Goal: Navigation & Orientation: Find specific page/section

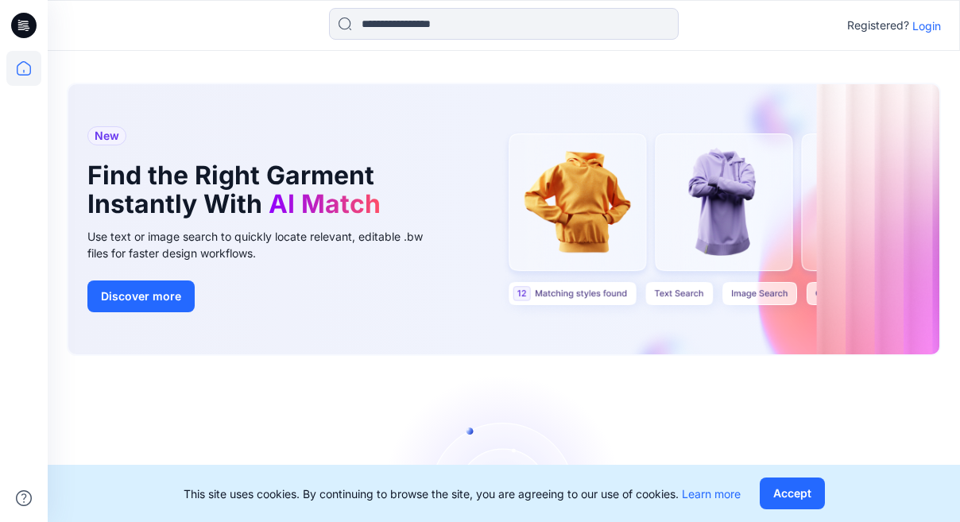
click at [922, 23] on p "Login" at bounding box center [926, 25] width 29 height 17
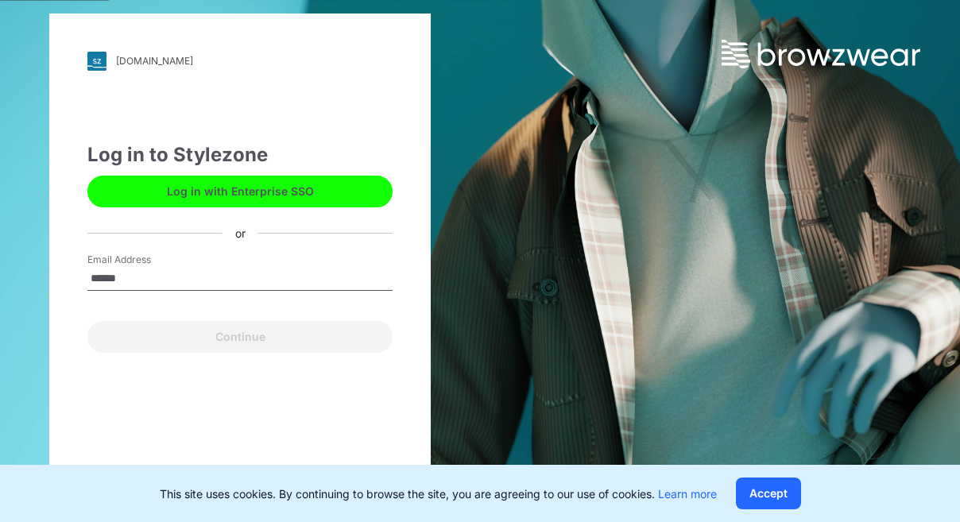
type input "**********"
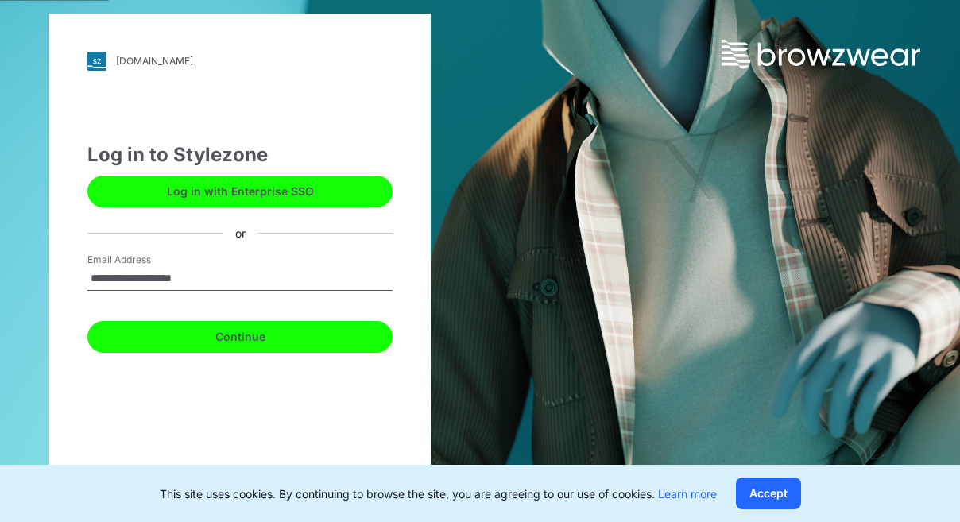
click at [228, 339] on button "Continue" at bounding box center [239, 337] width 305 height 32
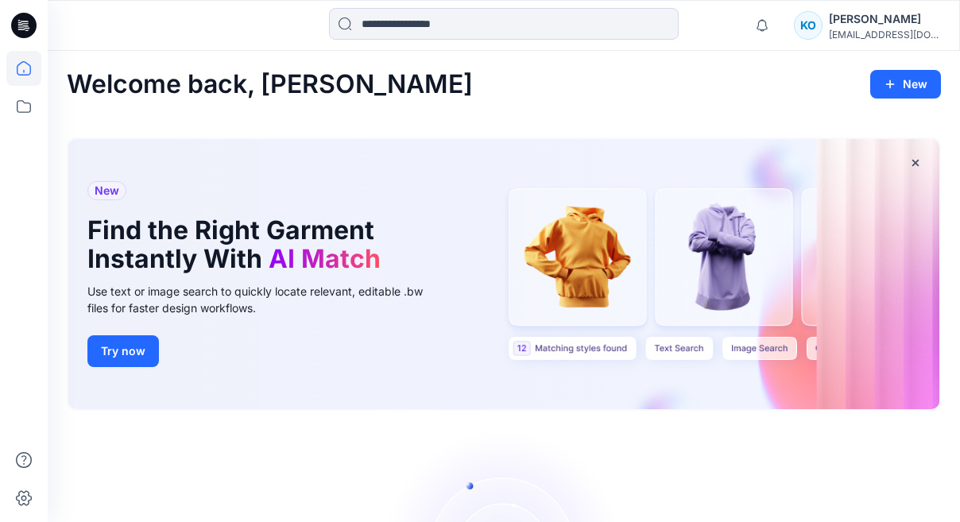
click at [875, 29] on div "[EMAIL_ADDRESS][DOMAIN_NAME]" at bounding box center [883, 35] width 111 height 12
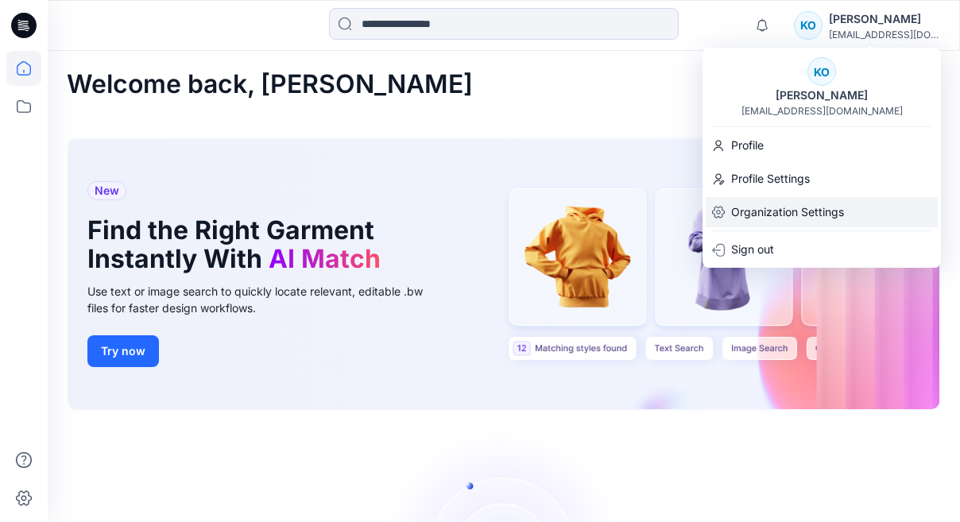
click at [763, 209] on p "Organization Settings" at bounding box center [787, 212] width 113 height 30
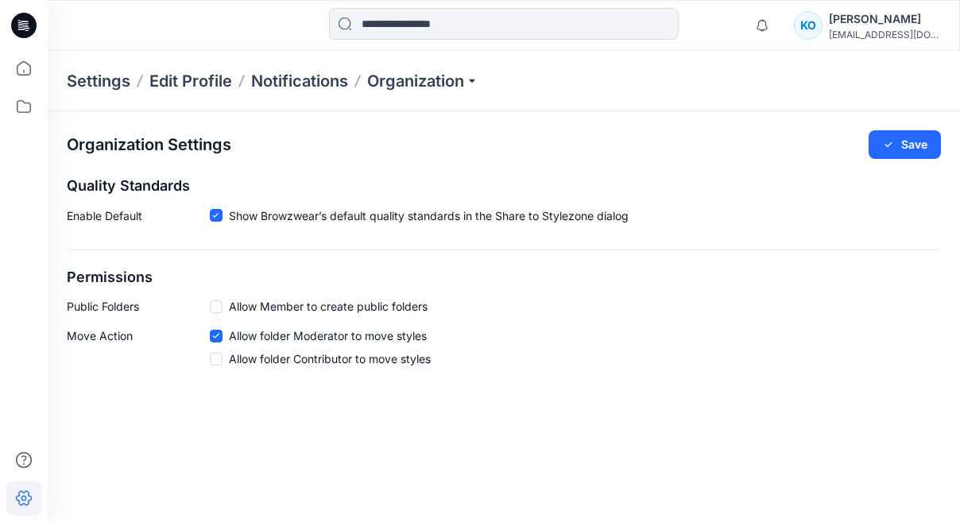
click at [814, 29] on div "KO" at bounding box center [808, 25] width 29 height 29
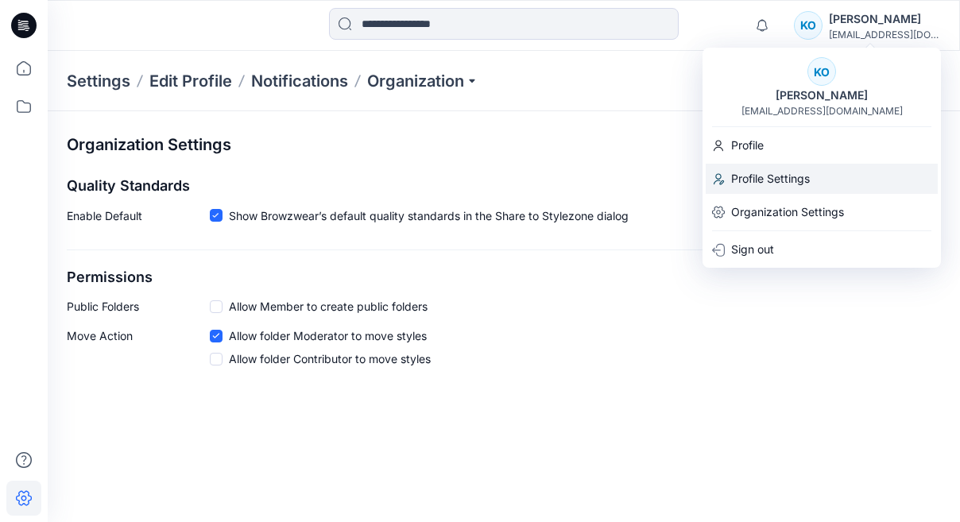
click at [755, 177] on p "Profile Settings" at bounding box center [770, 179] width 79 height 30
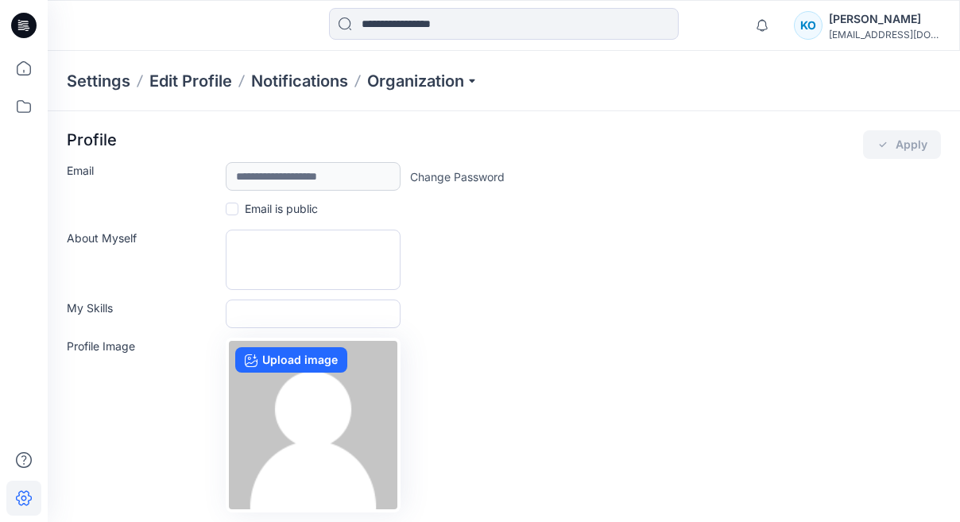
click at [809, 33] on div "KO" at bounding box center [808, 25] width 29 height 29
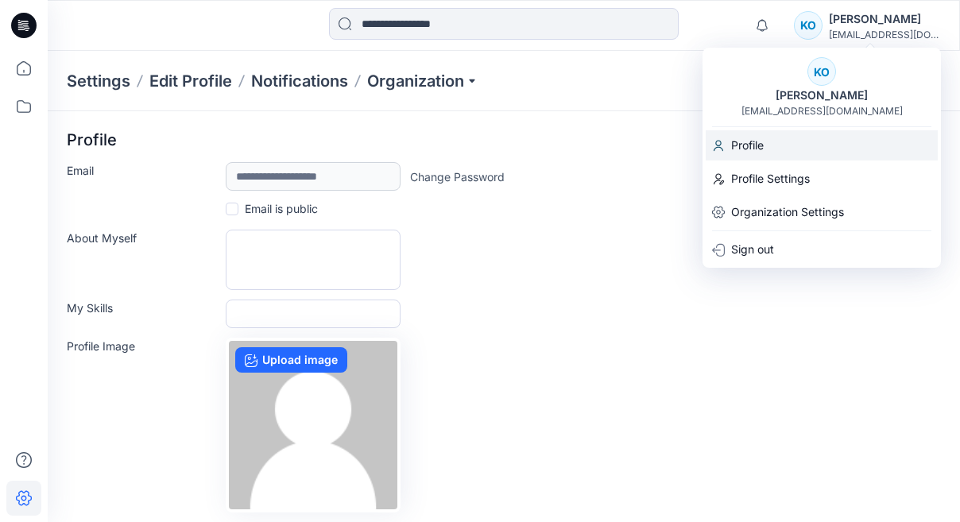
click at [748, 145] on p "Profile" at bounding box center [747, 145] width 33 height 30
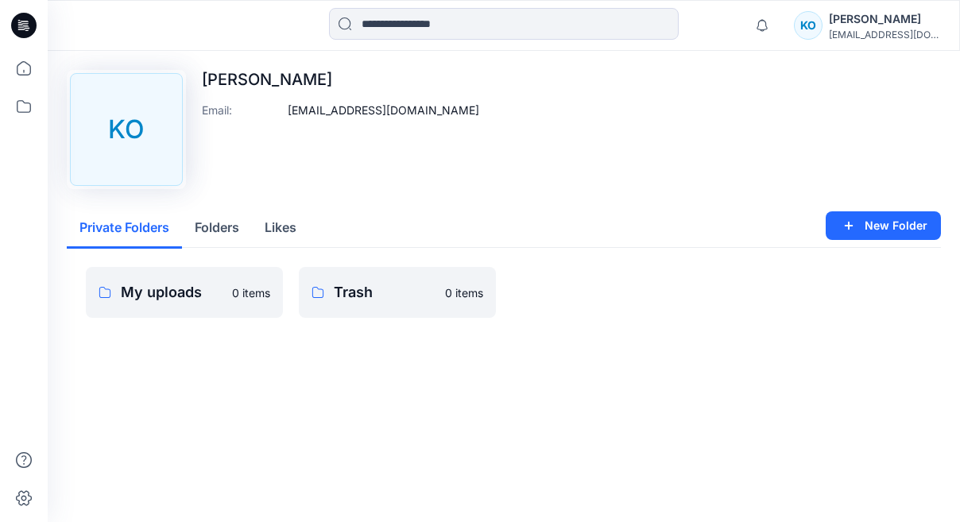
click at [213, 230] on button "Folders" at bounding box center [217, 228] width 70 height 41
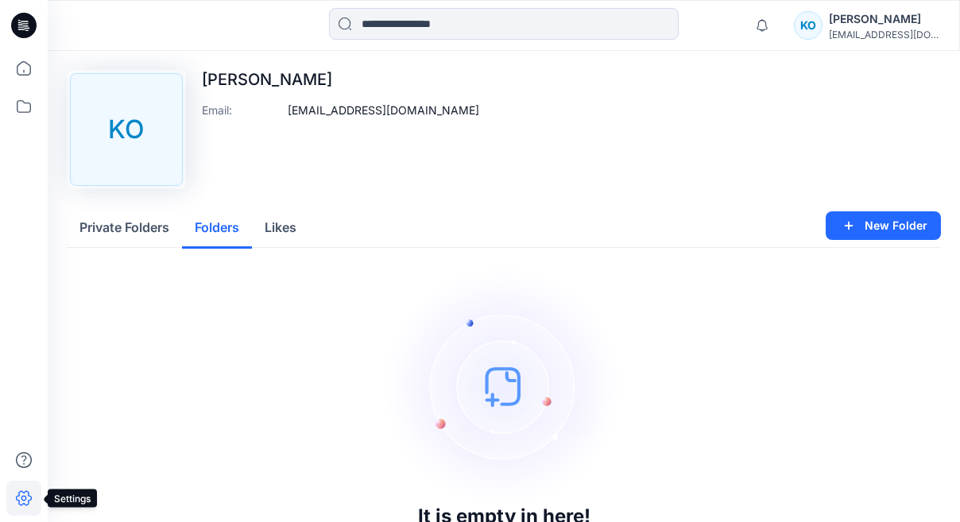
click at [24, 496] on icon at bounding box center [23, 498] width 35 height 35
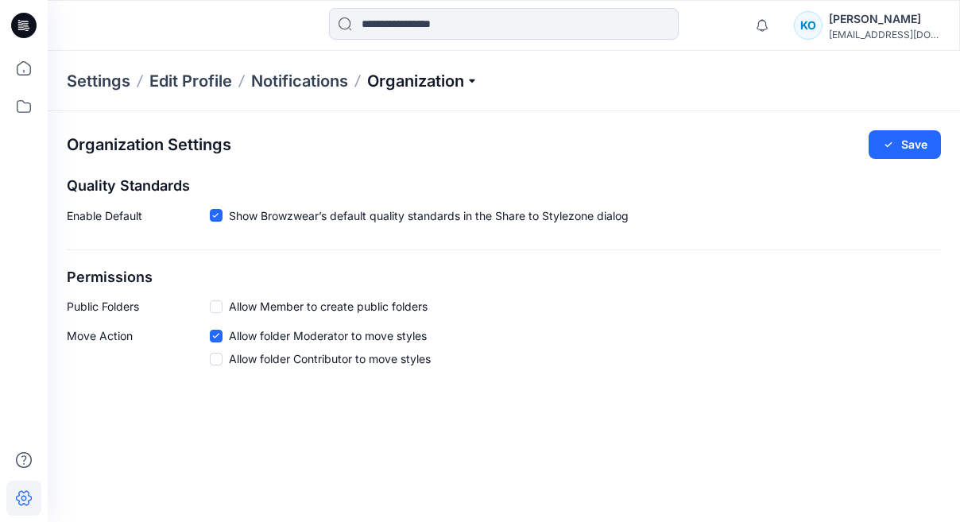
click at [466, 80] on p "Organization" at bounding box center [422, 81] width 111 height 22
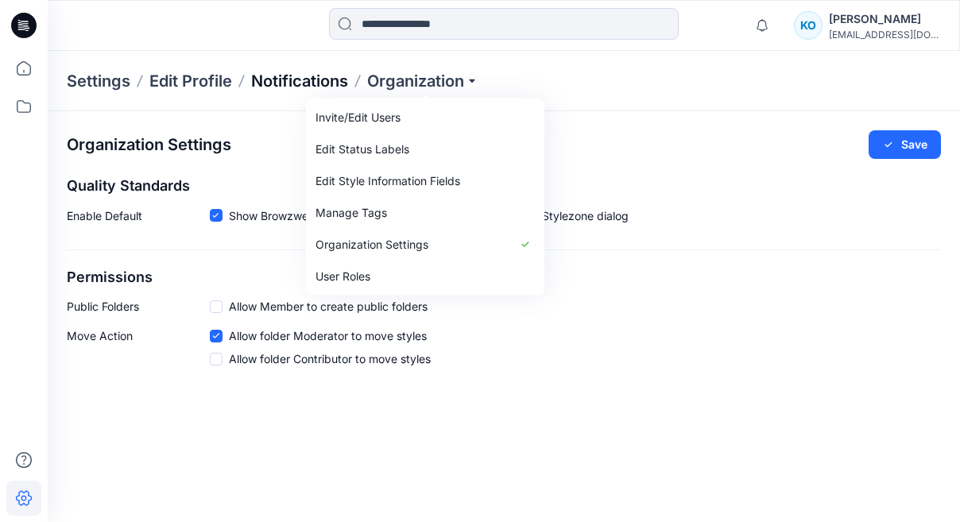
click at [299, 79] on p "Notifications" at bounding box center [299, 81] width 97 height 22
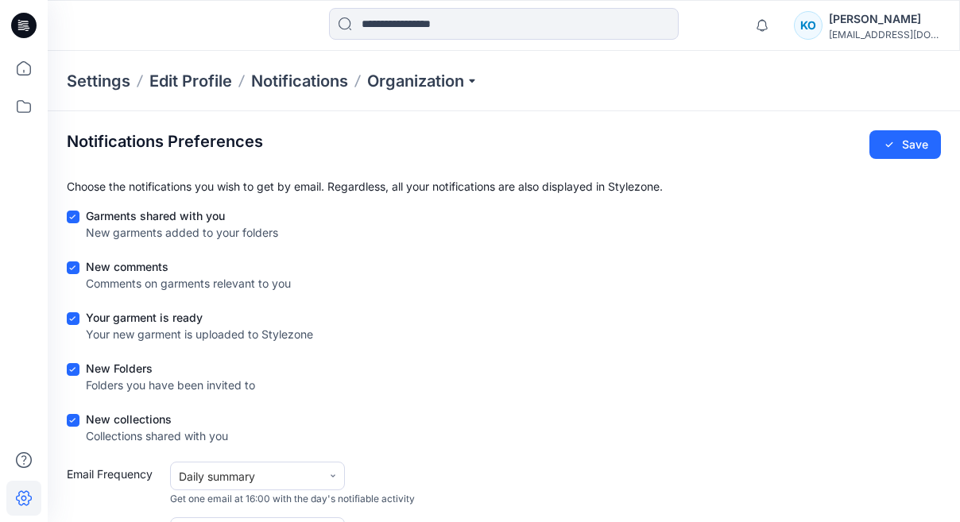
click at [104, 76] on p "Settings" at bounding box center [99, 81] width 64 height 22
click at [219, 77] on p "Edit Profile" at bounding box center [190, 81] width 83 height 22
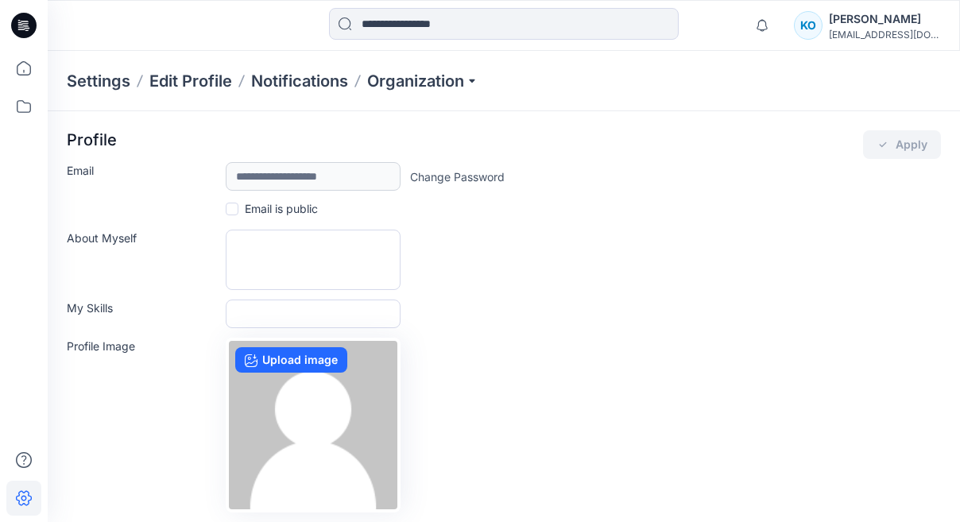
click at [108, 78] on p "Settings" at bounding box center [99, 81] width 64 height 22
click at [819, 25] on div "KO" at bounding box center [808, 25] width 29 height 29
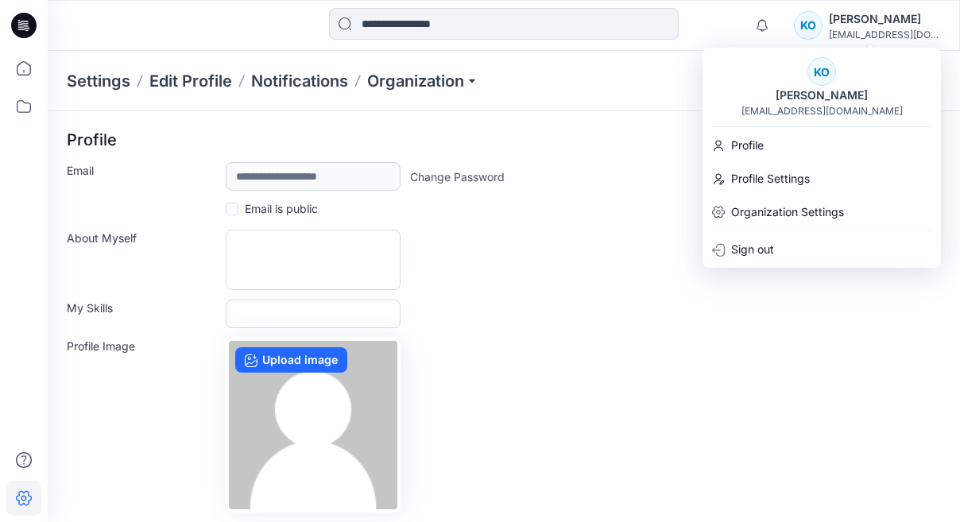
click at [819, 25] on div "KO" at bounding box center [808, 25] width 29 height 29
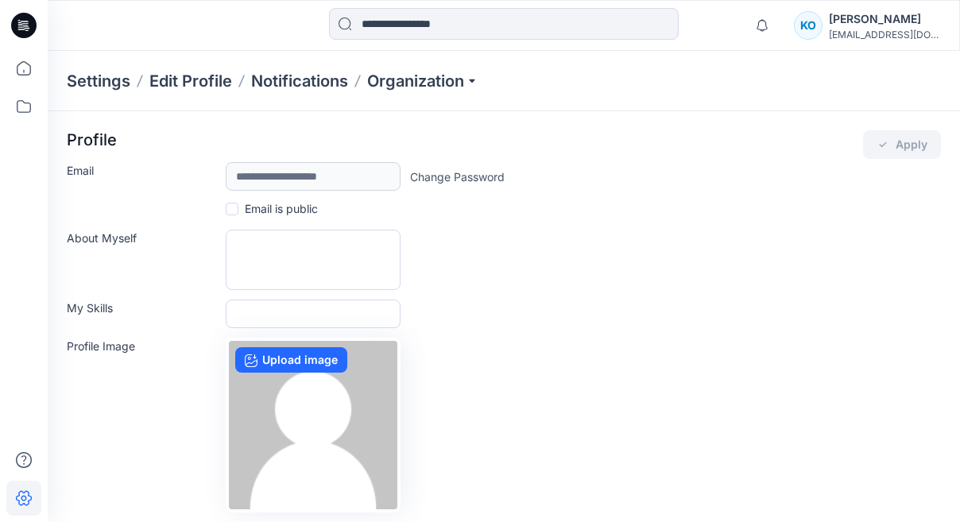
click at [21, 23] on icon at bounding box center [24, 23] width 7 height 1
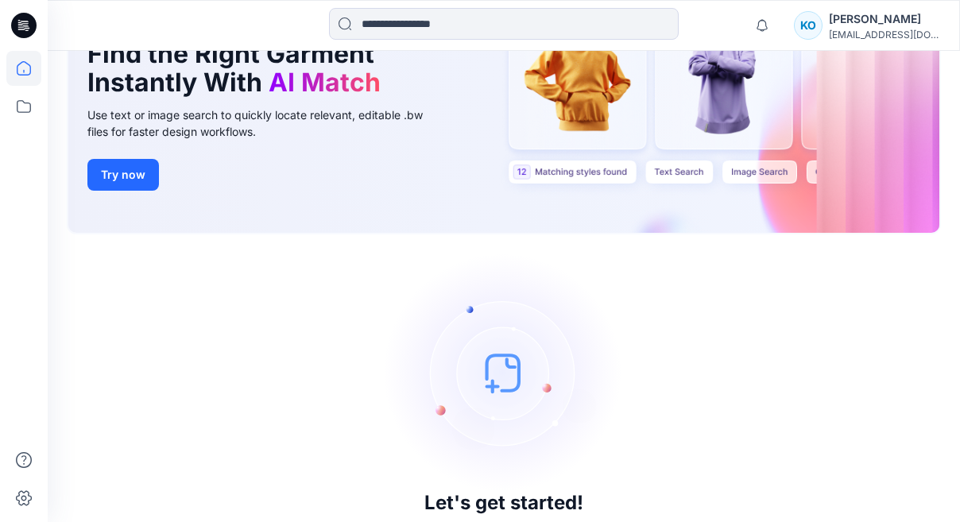
scroll to position [212, 0]
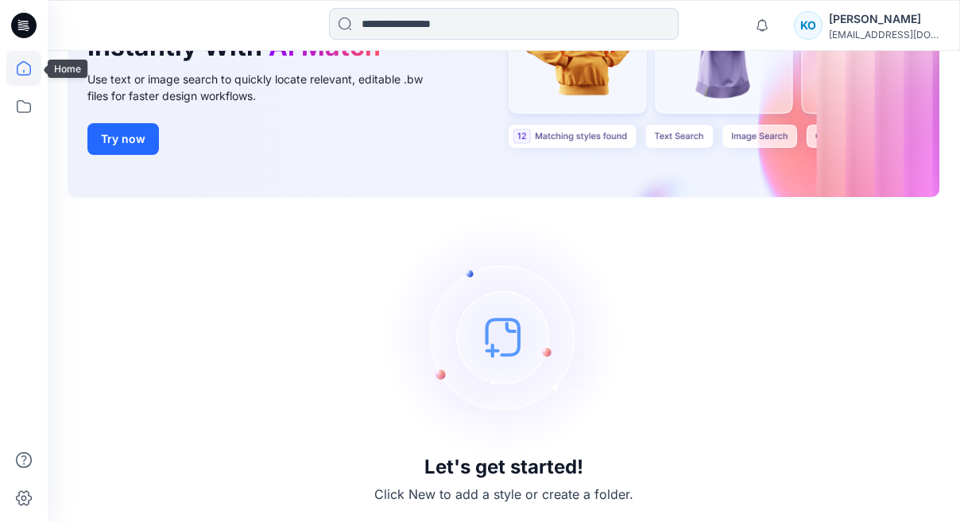
click at [21, 64] on icon at bounding box center [23, 68] width 35 height 35
click at [17, 103] on icon at bounding box center [24, 106] width 14 height 13
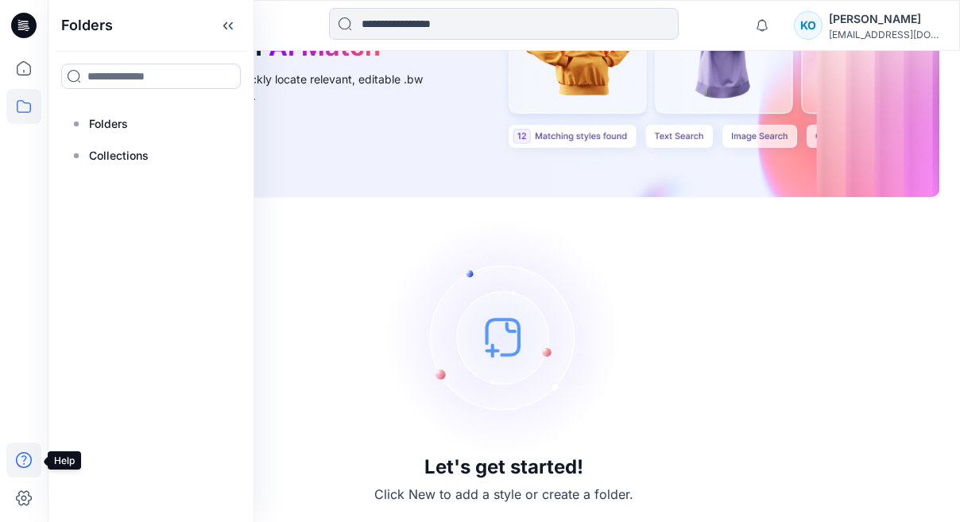
click at [25, 461] on icon at bounding box center [23, 459] width 35 height 35
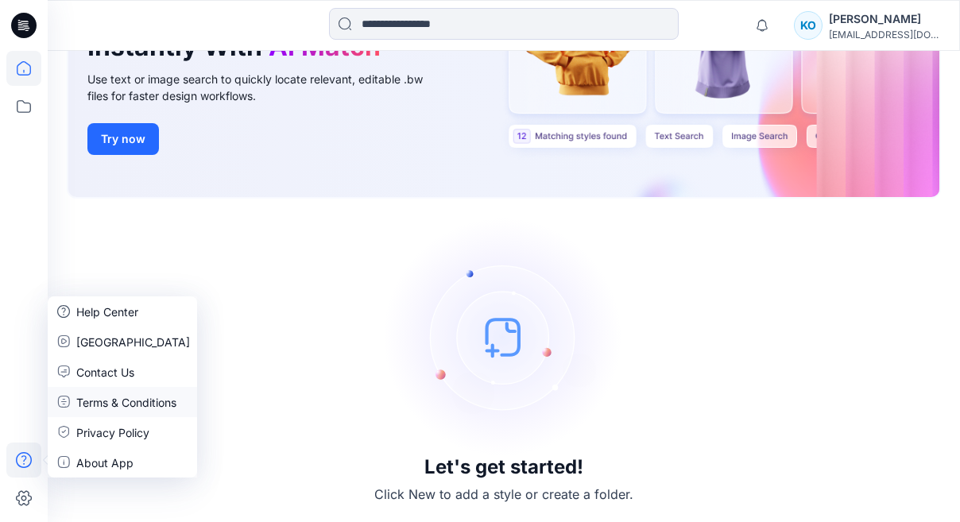
click at [118, 408] on p "Terms & Conditions" at bounding box center [126, 402] width 100 height 17
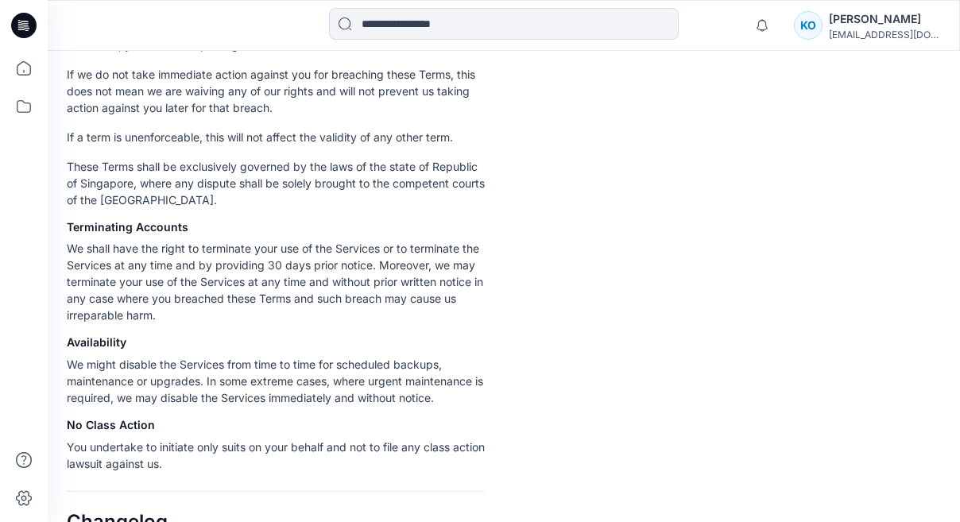
scroll to position [2749, 0]
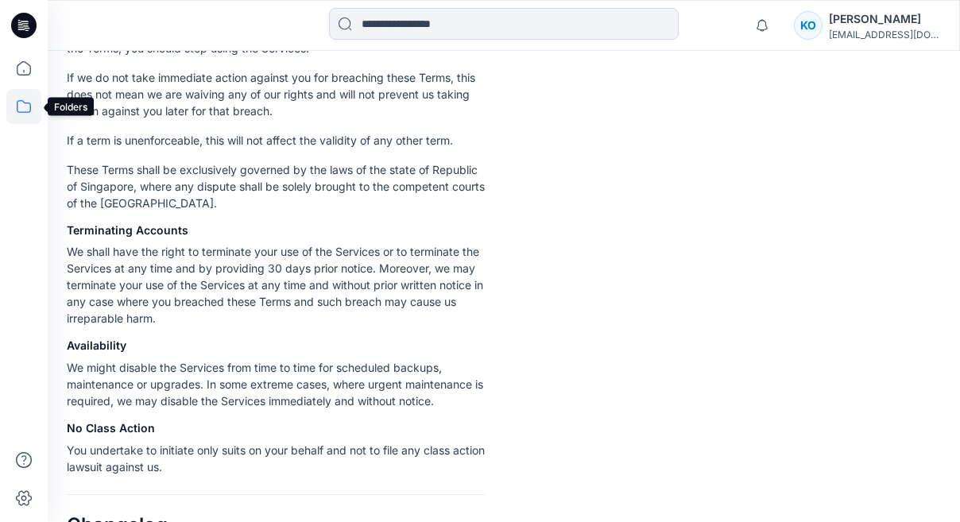
click at [27, 117] on icon at bounding box center [23, 106] width 35 height 35
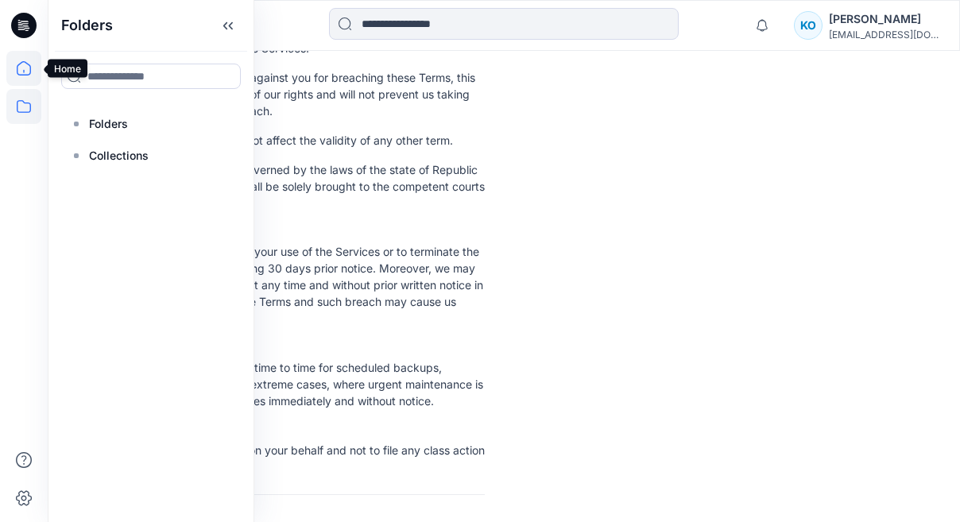
click at [29, 68] on icon at bounding box center [23, 68] width 35 height 35
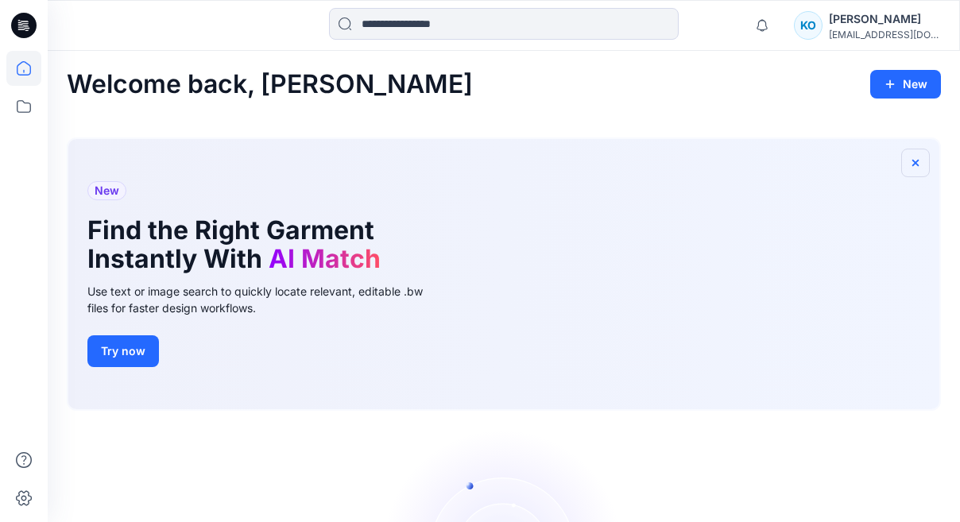
click at [919, 163] on icon "button" at bounding box center [915, 162] width 13 height 13
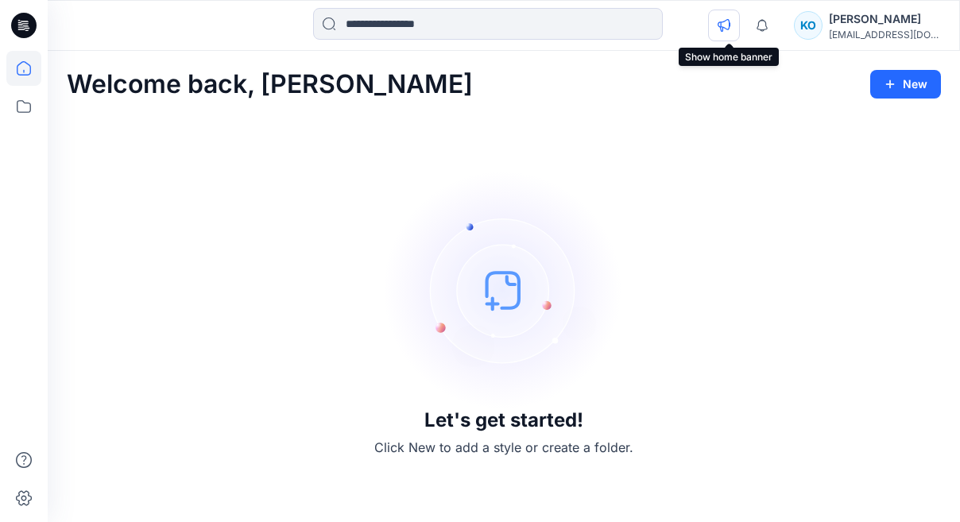
click at [724, 30] on icon "button" at bounding box center [723, 25] width 13 height 13
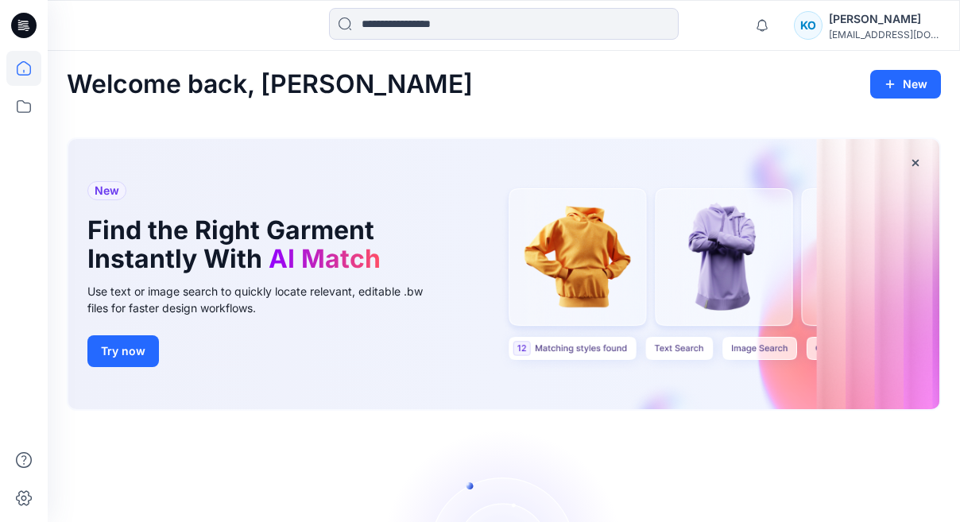
click at [862, 29] on div "[EMAIL_ADDRESS][DOMAIN_NAME]" at bounding box center [883, 35] width 111 height 12
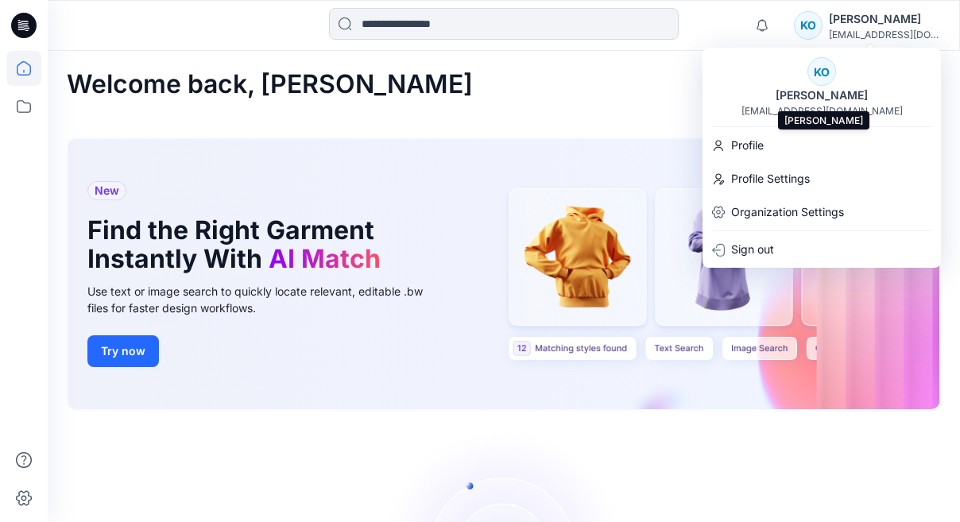
click at [823, 94] on div "[PERSON_NAME]" at bounding box center [821, 95] width 111 height 19
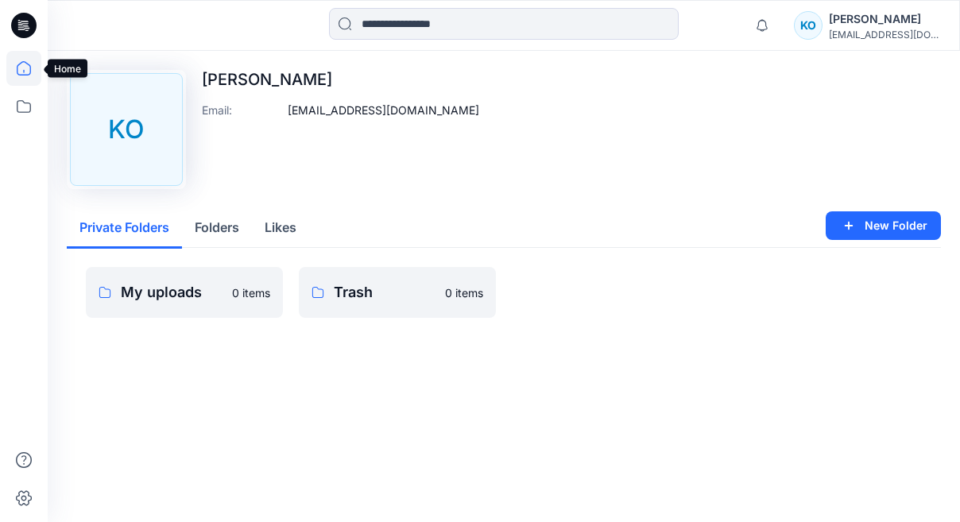
click at [21, 62] on icon at bounding box center [24, 68] width 14 height 14
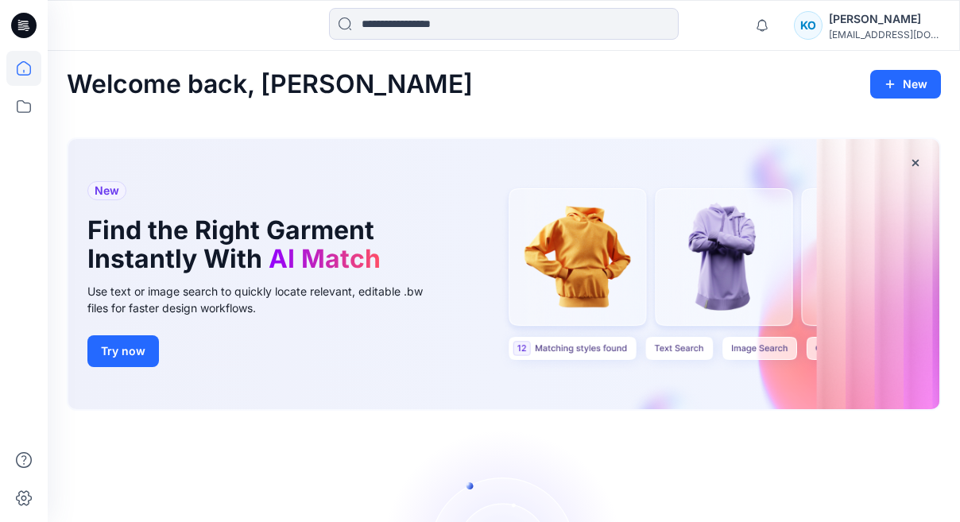
scroll to position [212, 0]
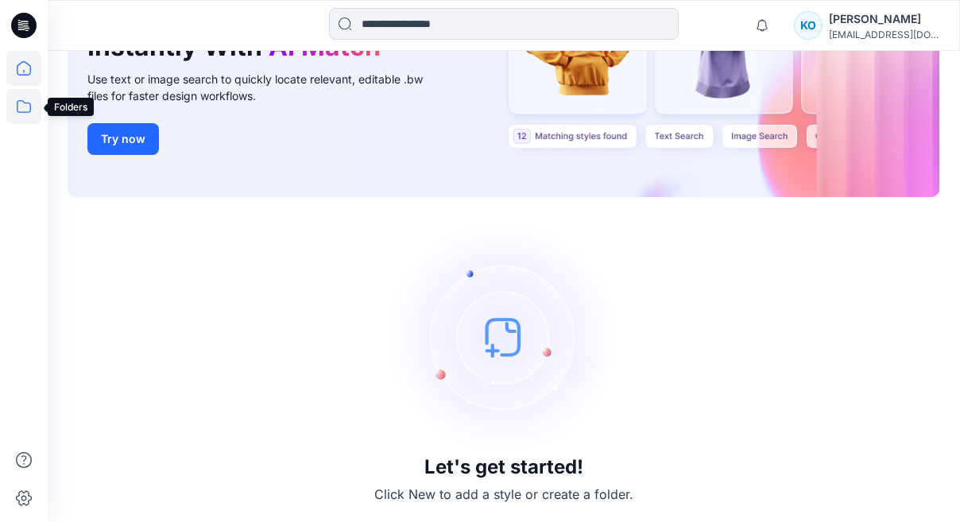
click at [34, 115] on icon at bounding box center [23, 106] width 35 height 35
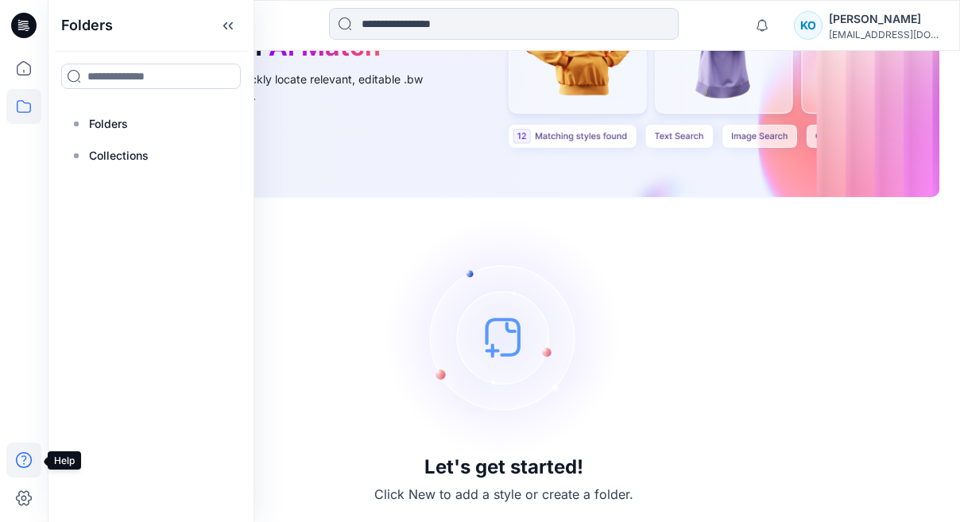
click at [21, 464] on icon at bounding box center [23, 459] width 35 height 35
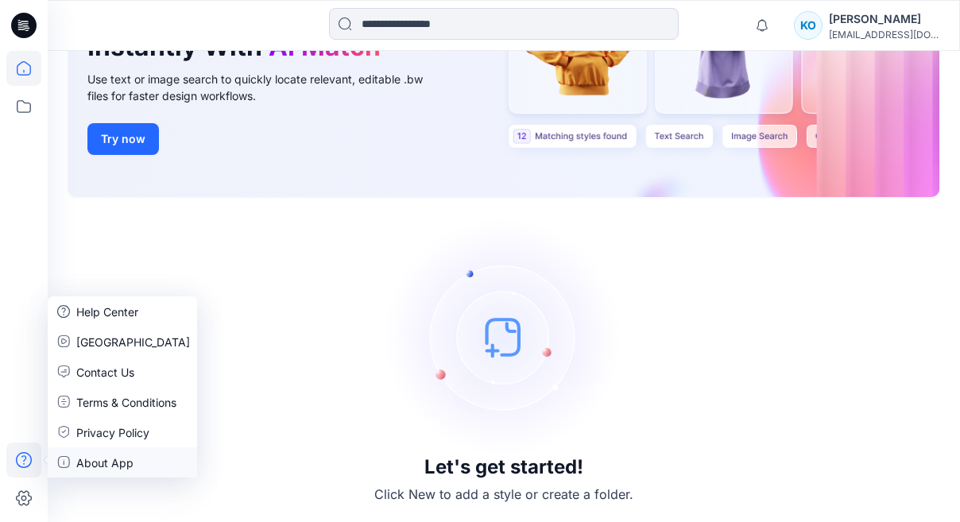
click at [100, 464] on p "About App" at bounding box center [104, 462] width 57 height 17
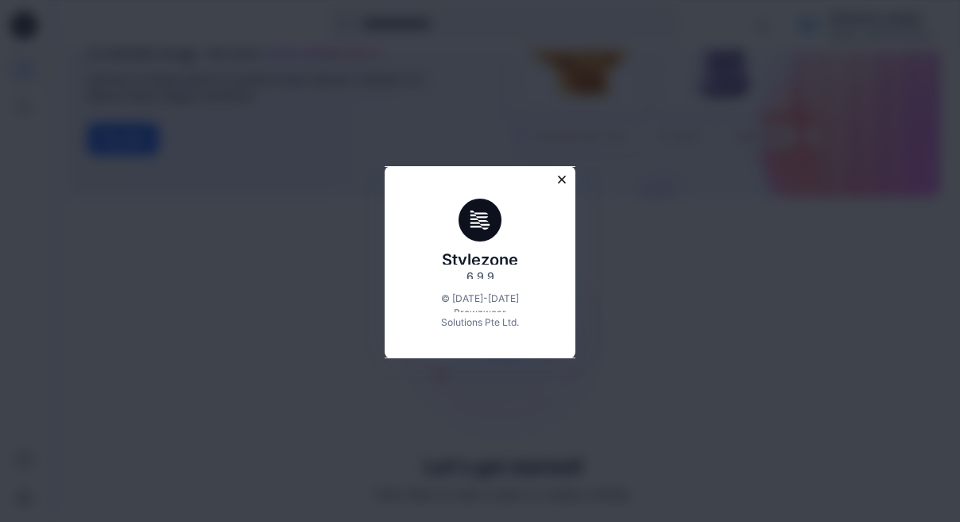
click at [560, 180] on icon "Close modal" at bounding box center [561, 179] width 7 height 7
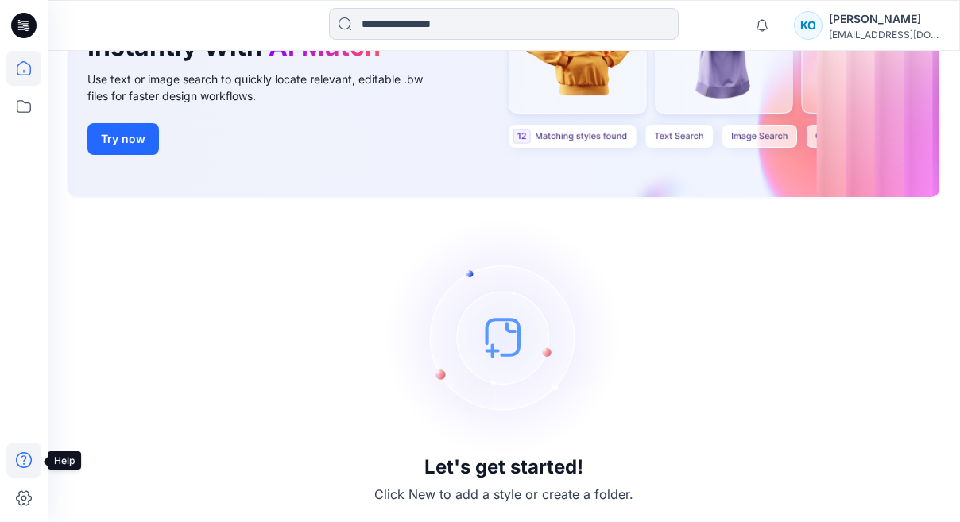
click at [21, 465] on icon at bounding box center [23, 459] width 35 height 35
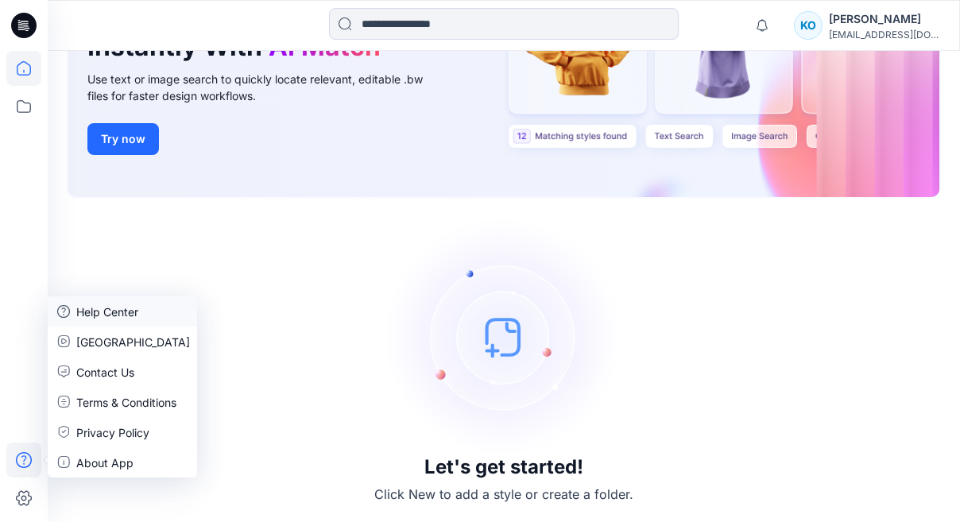
click at [127, 306] on p "Help Center" at bounding box center [107, 311] width 62 height 17
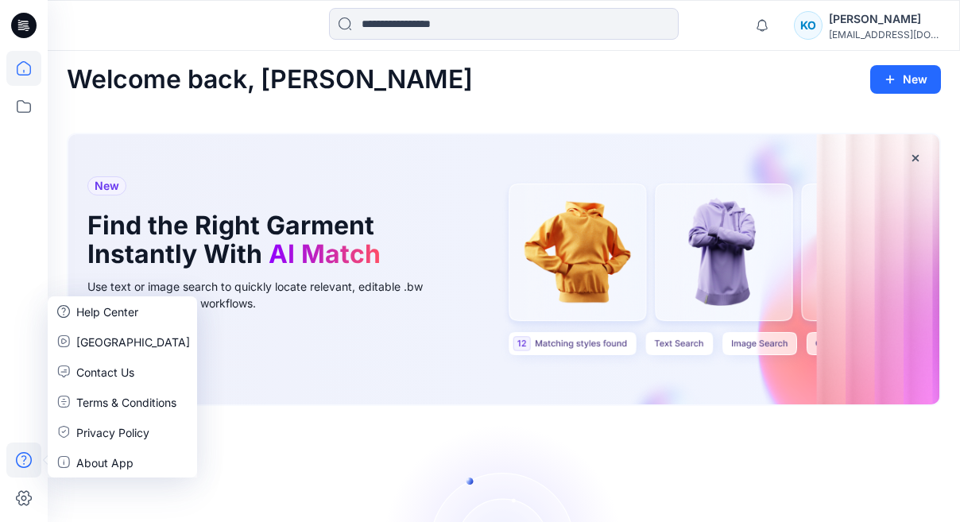
scroll to position [0, 0]
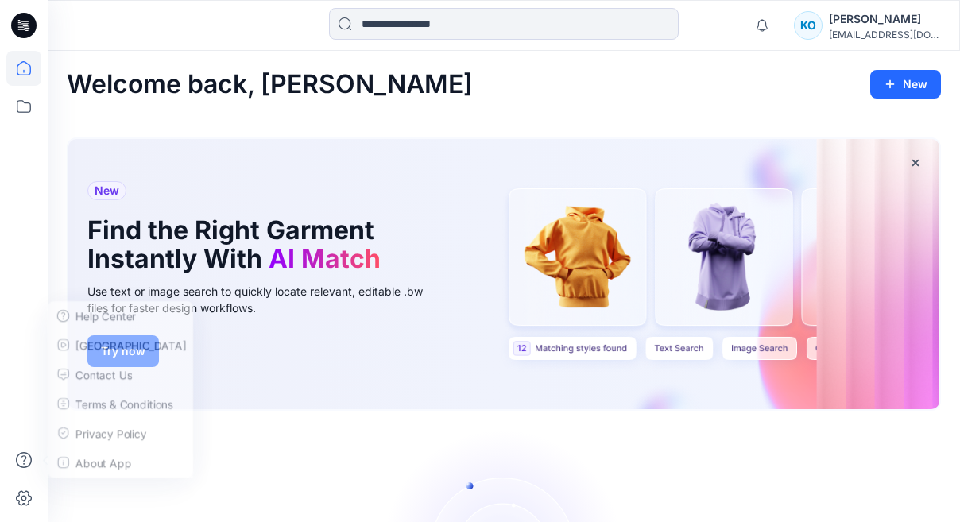
click at [811, 27] on div "KO" at bounding box center [808, 25] width 29 height 29
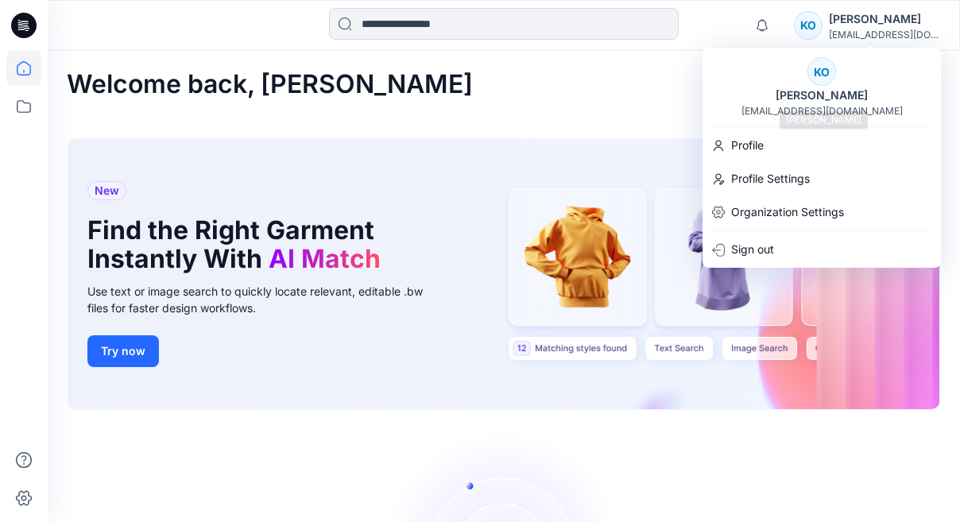
click at [820, 91] on div "[PERSON_NAME]" at bounding box center [821, 95] width 111 height 19
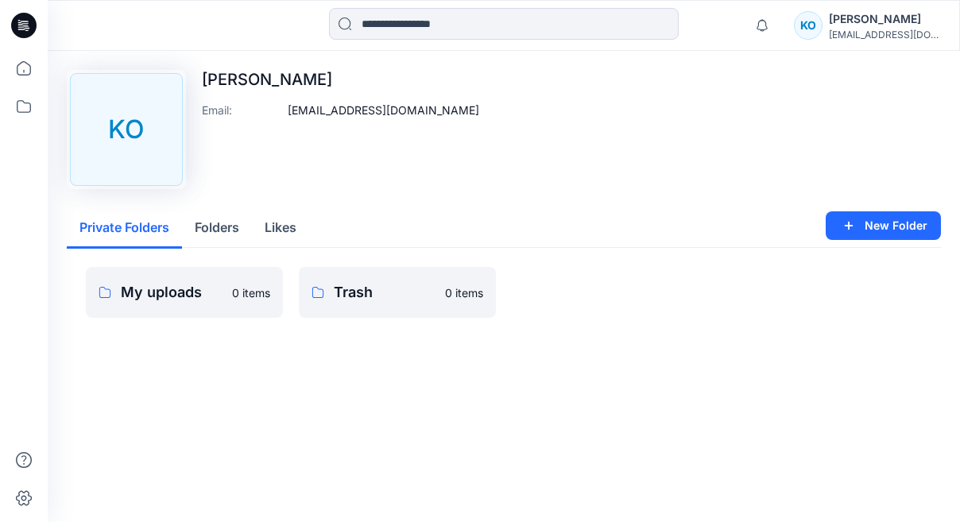
click at [390, 111] on p "[EMAIL_ADDRESS][DOMAIN_NAME]" at bounding box center [383, 110] width 191 height 17
click at [151, 115] on div "KO" at bounding box center [126, 129] width 113 height 113
click at [24, 25] on icon at bounding box center [26, 25] width 6 height 1
